Goal: Navigation & Orientation: Find specific page/section

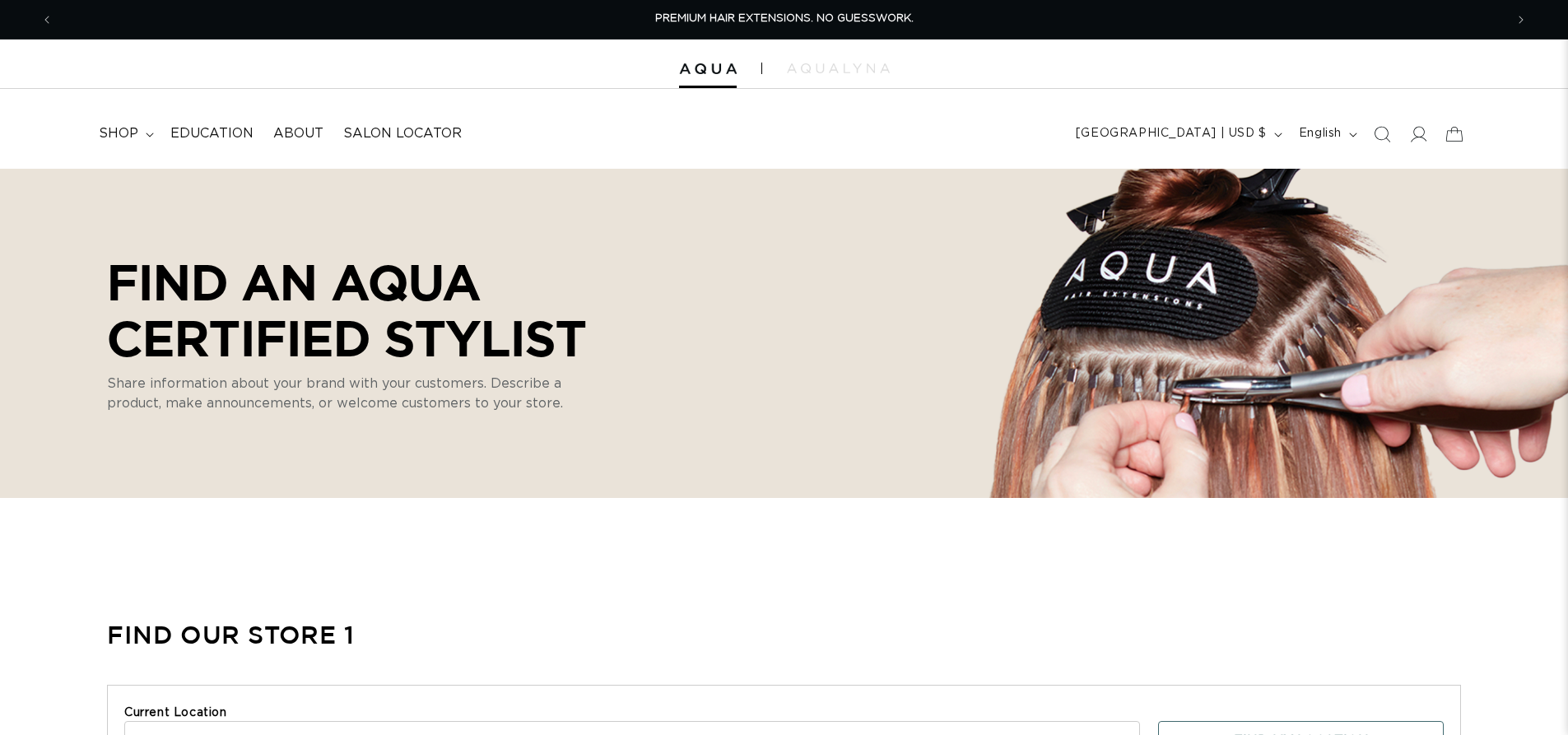
select select "m"
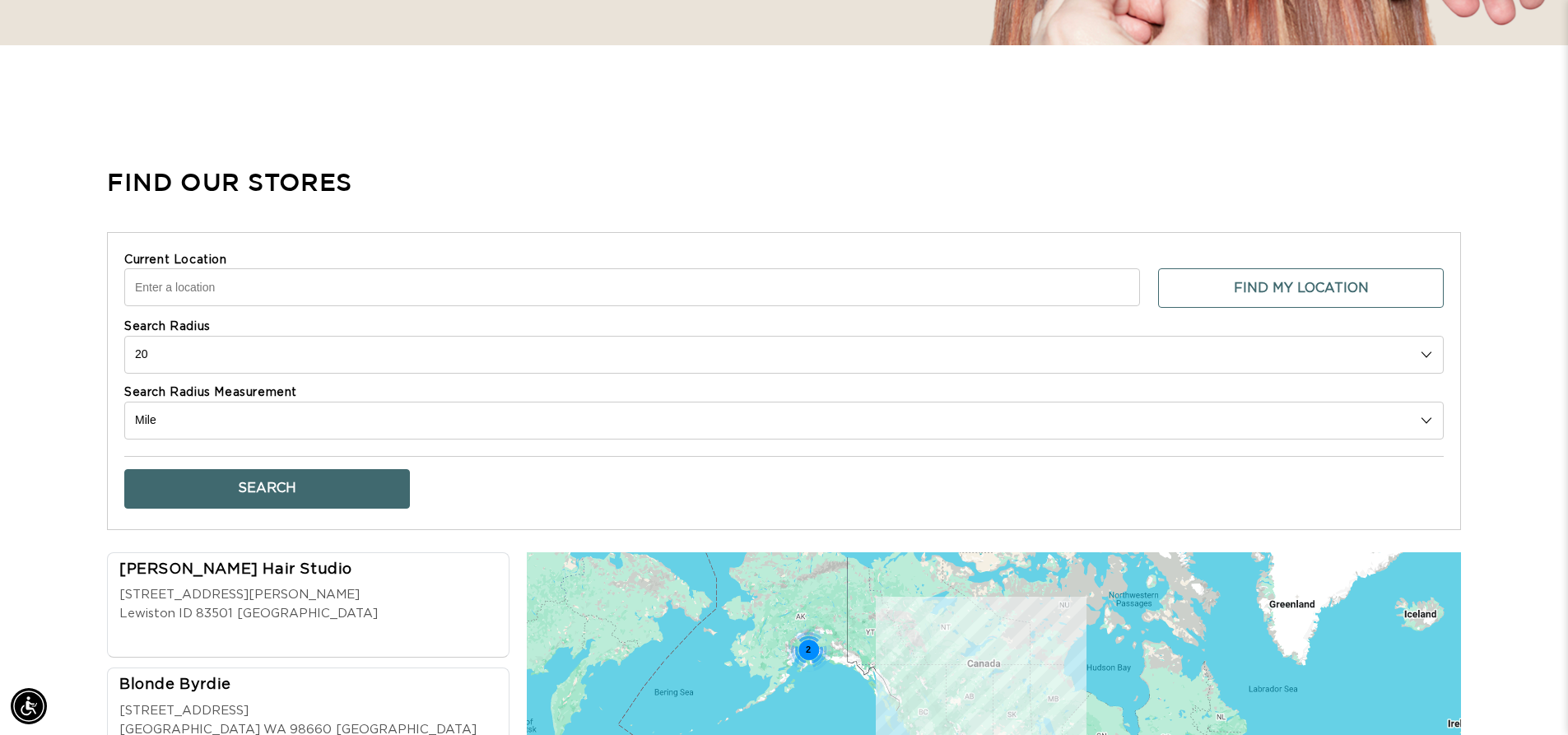
scroll to position [659, 0]
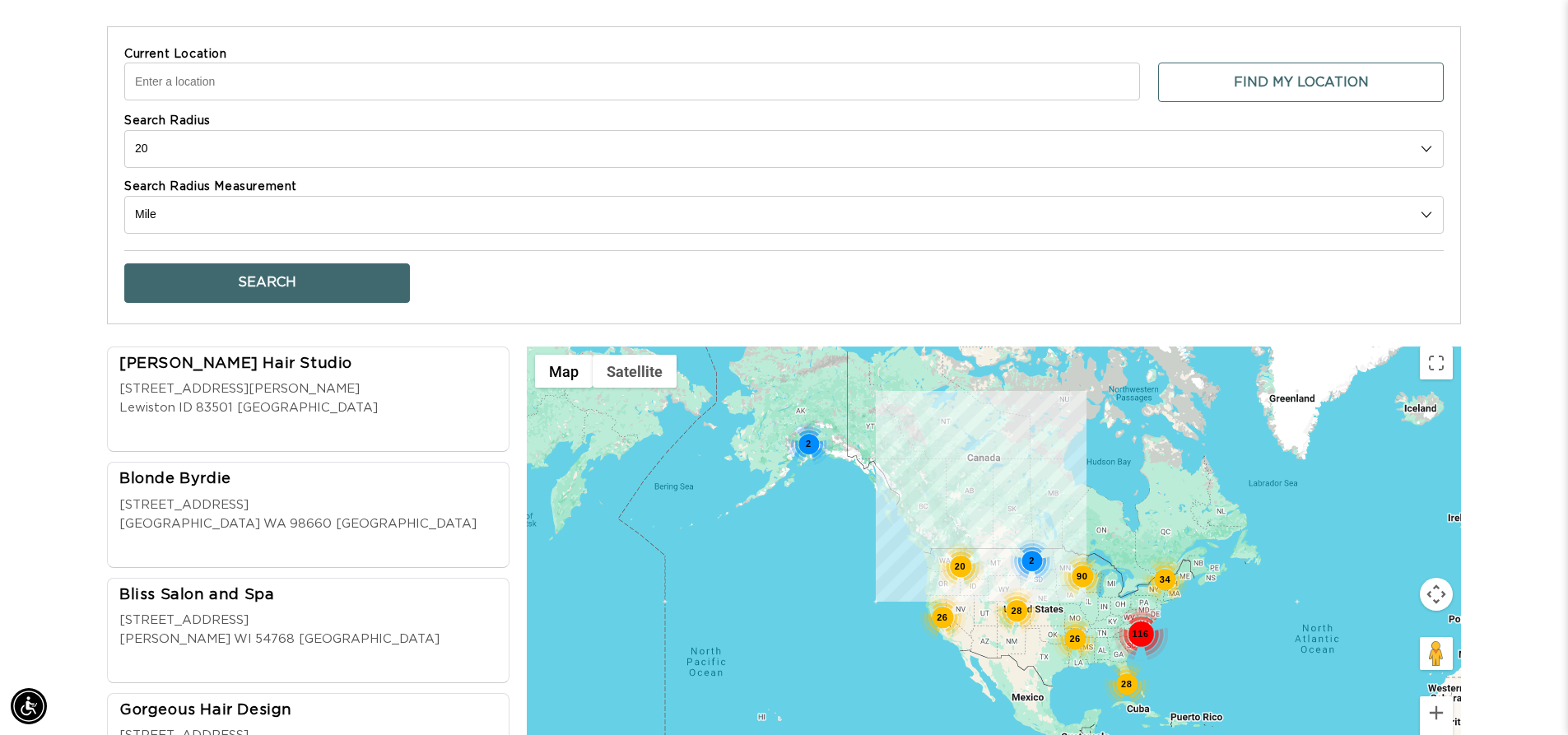
click at [507, 74] on input "Current Location" at bounding box center [631, 82] width 1016 height 38
type input "m"
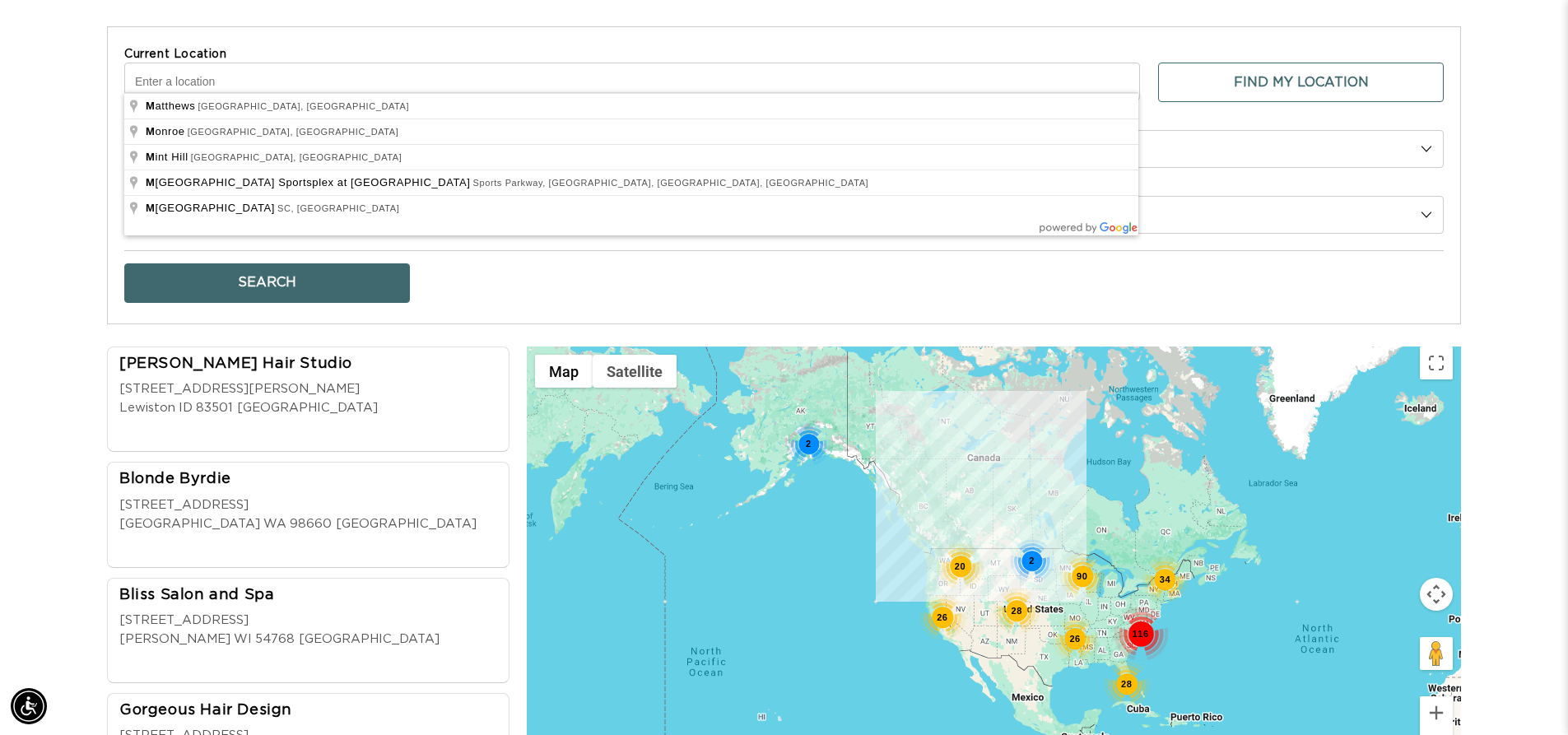
type input "a"
type input "Matthews, NC, USA"
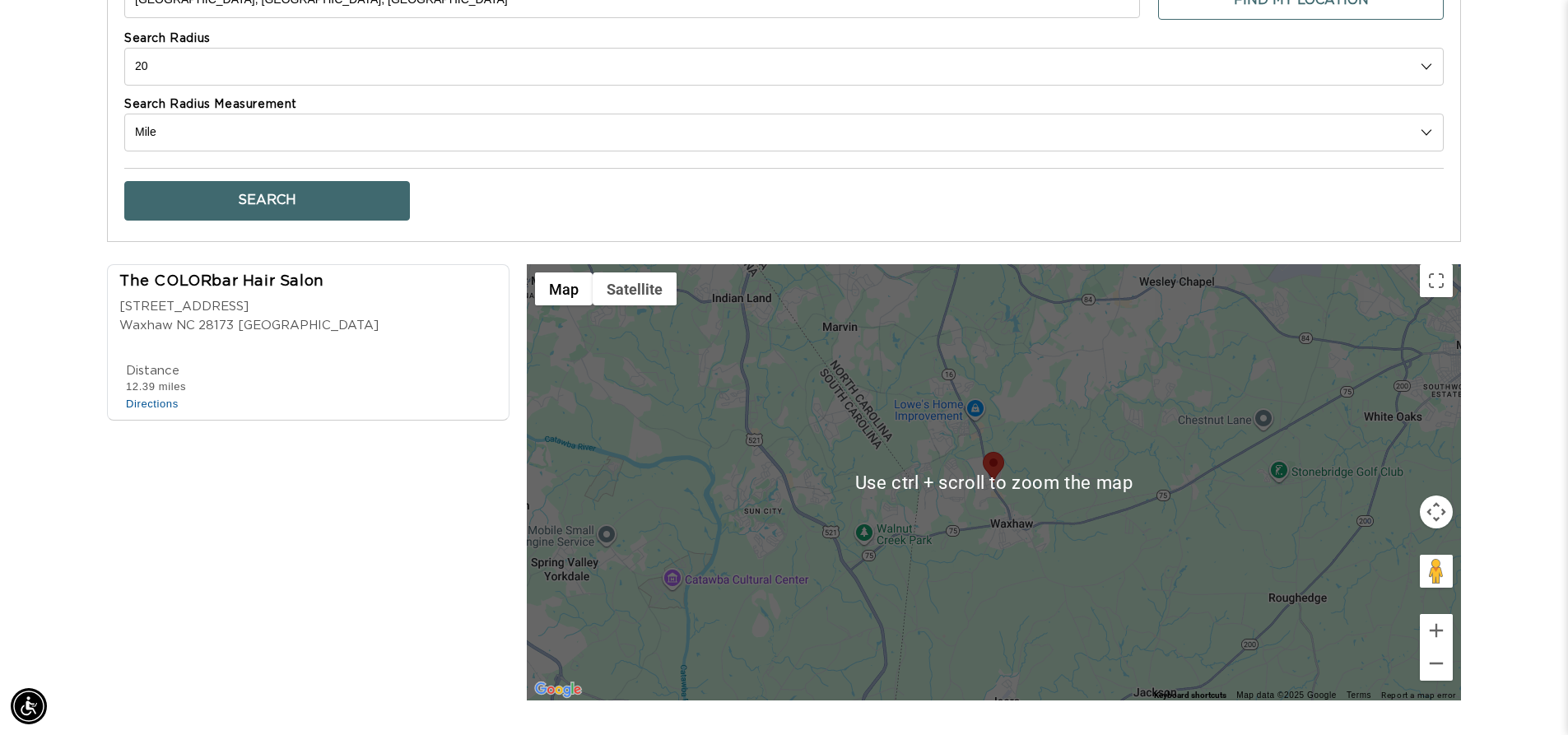
scroll to position [0, 1451]
click at [1437, 648] on button "Zoom out" at bounding box center [1436, 663] width 33 height 33
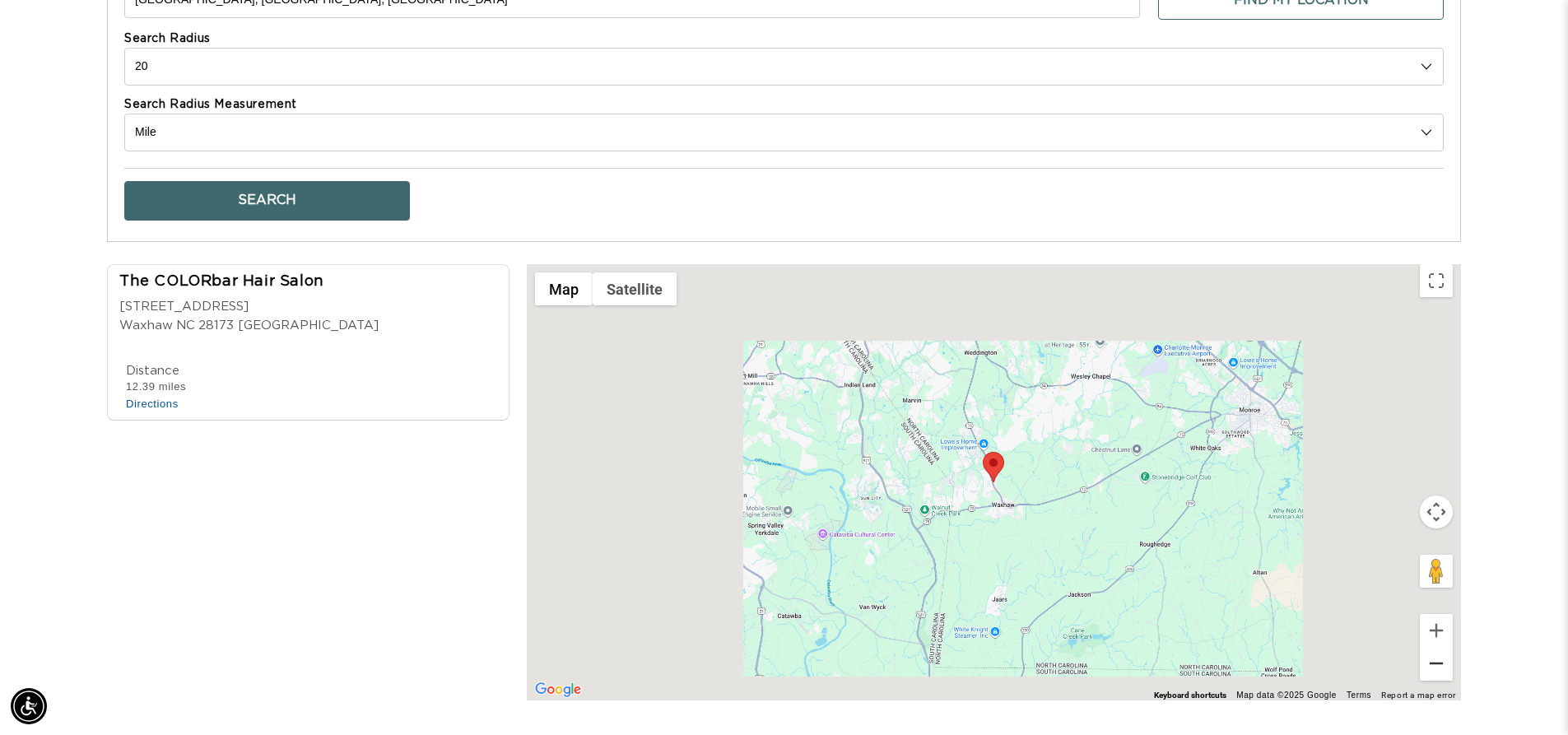
click at [1437, 648] on button "Zoom out" at bounding box center [1436, 663] width 33 height 33
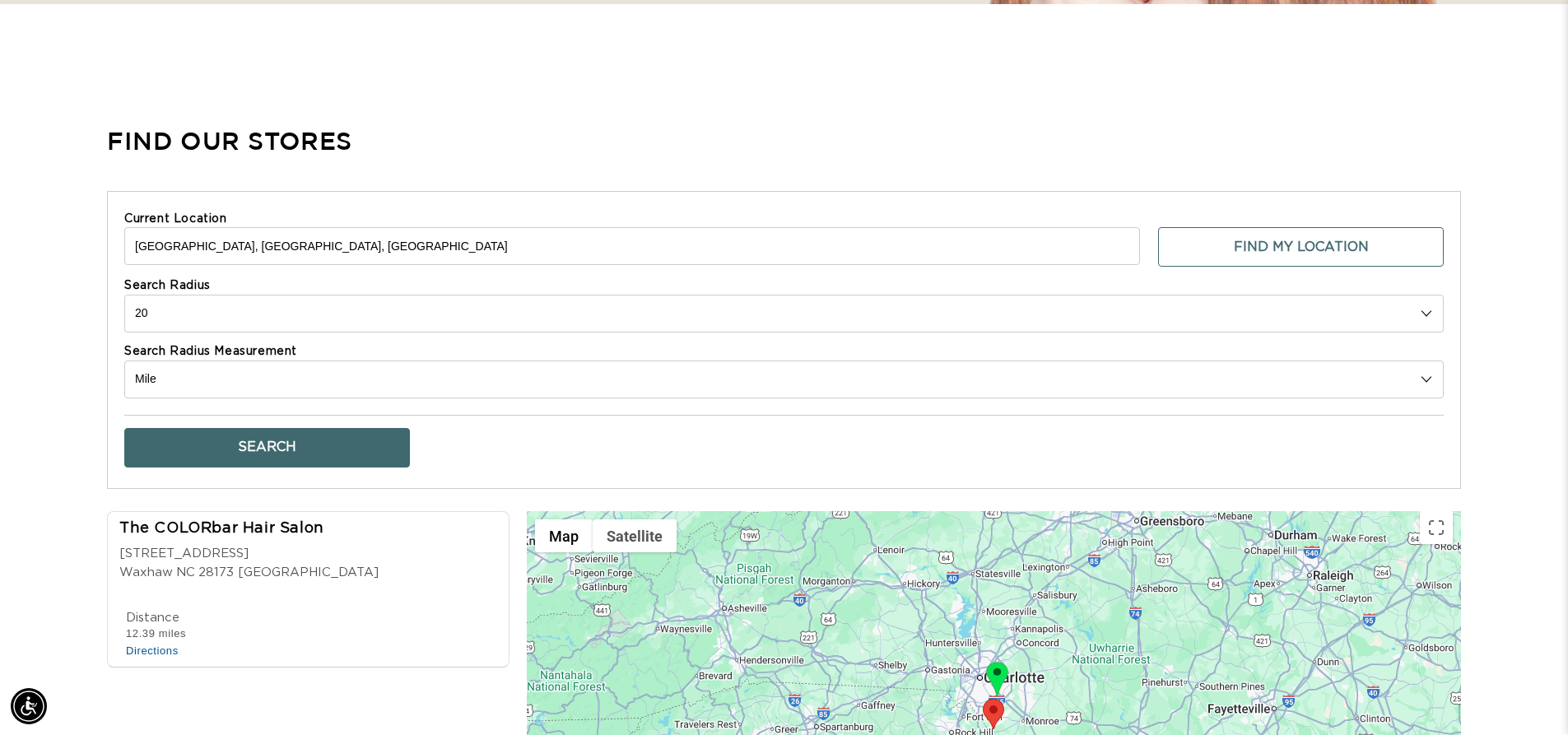
scroll to position [0, 0]
click at [258, 306] on select "10 20 30 40 No Limit" at bounding box center [783, 314] width 1319 height 38
select select "40"
click at [124, 295] on select "10 20 30 40 No Limit" at bounding box center [783, 314] width 1319 height 38
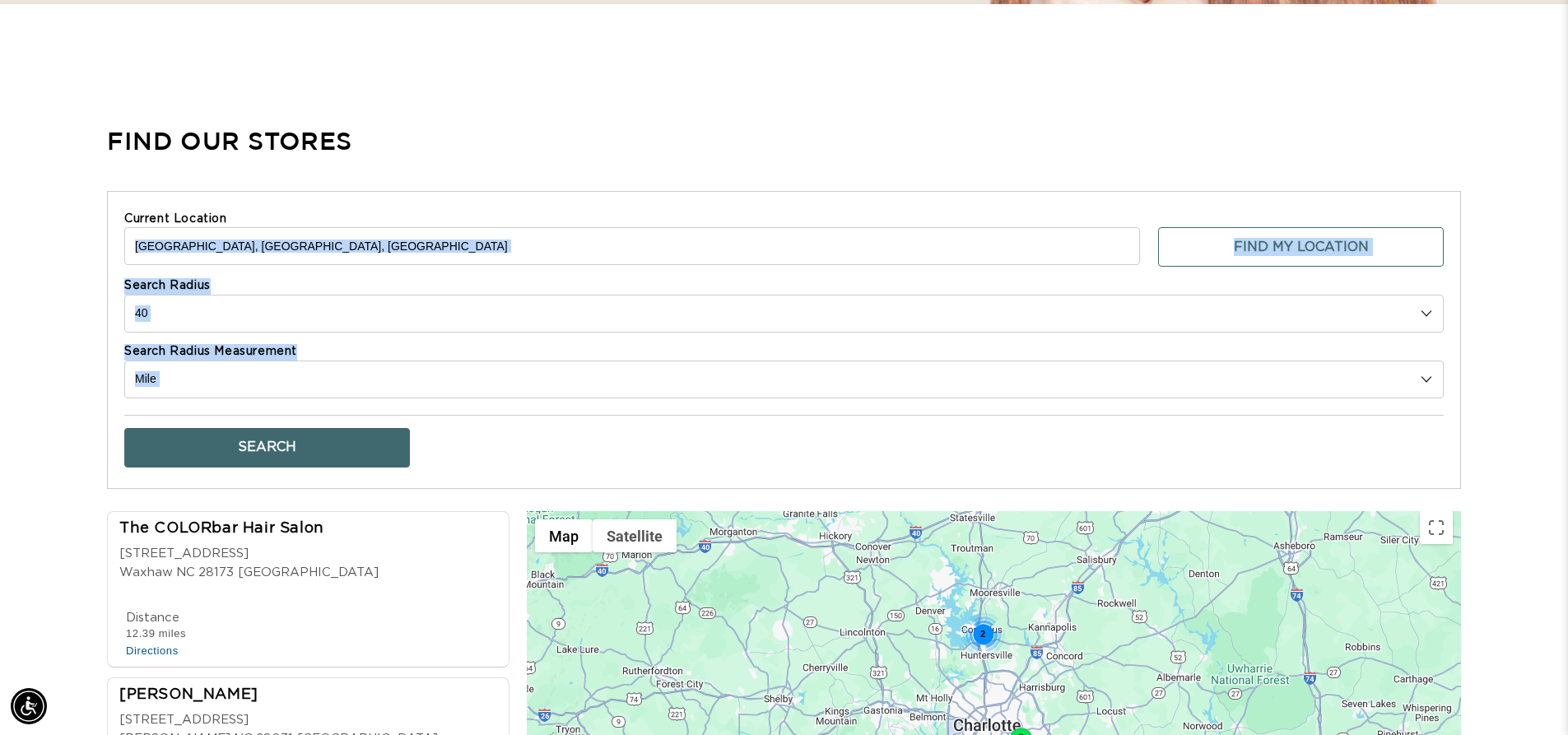
drag, startPoint x: 866, startPoint y: 397, endPoint x: 851, endPoint y: 244, distance: 153.7
click at [851, 244] on form "Current Location Matthews, NC, USA Find My Location Search Radius 10 20 30 40 N…" at bounding box center [783, 338] width 1319 height 260
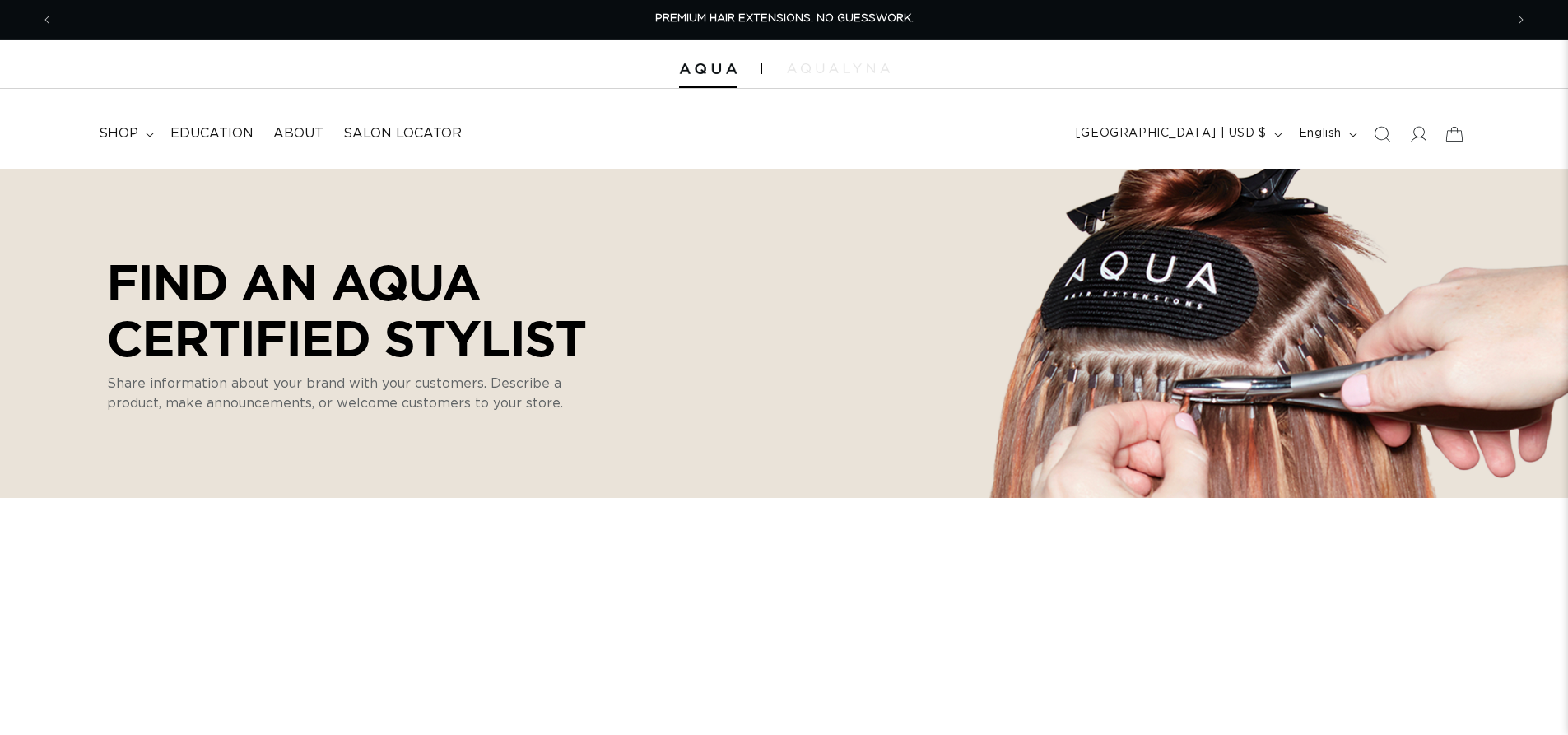
click at [834, 66] on img at bounding box center [838, 68] width 103 height 10
select select "m"
